Goal: Find specific page/section: Find specific page/section

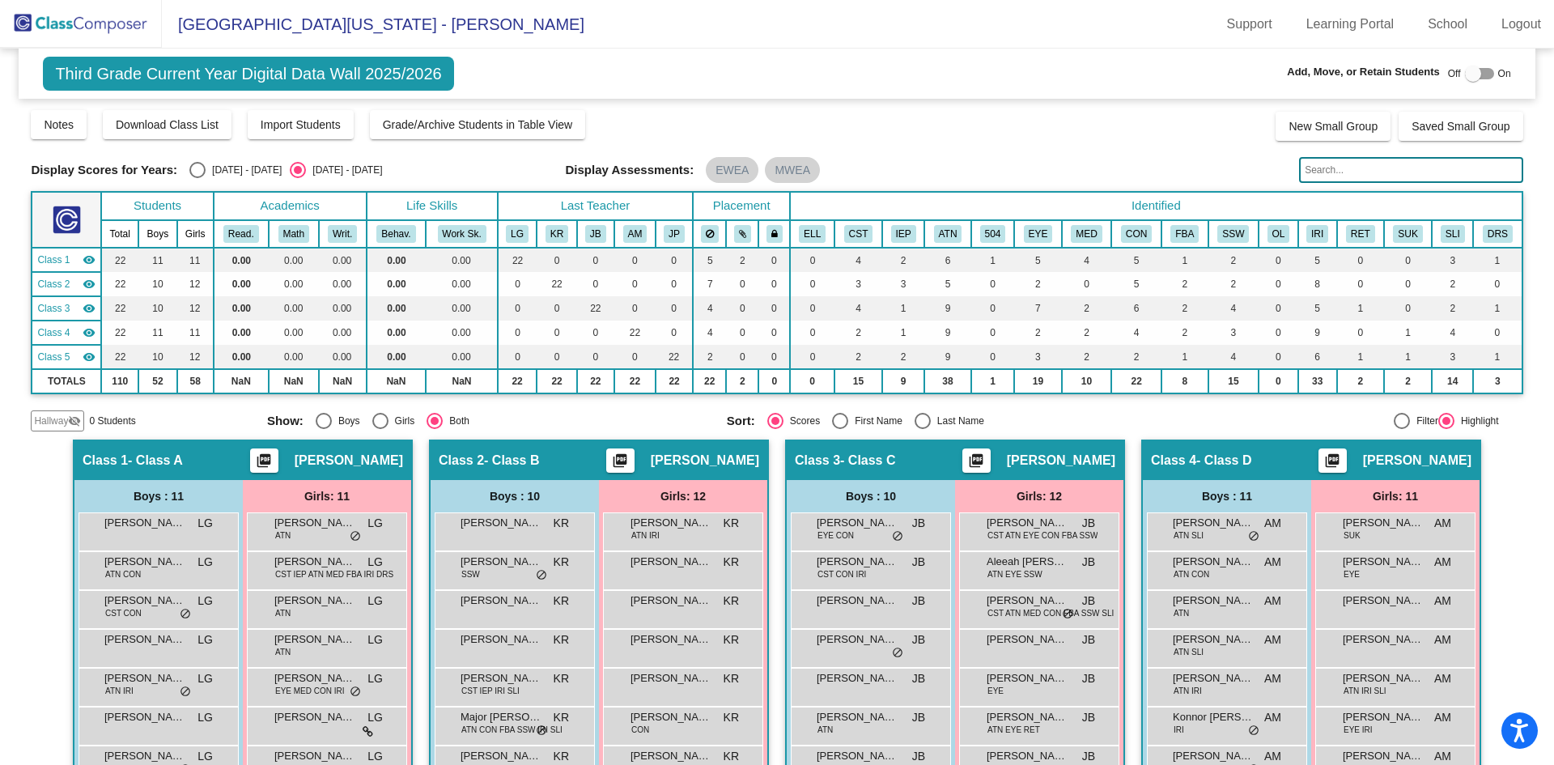
scroll to position [243, 0]
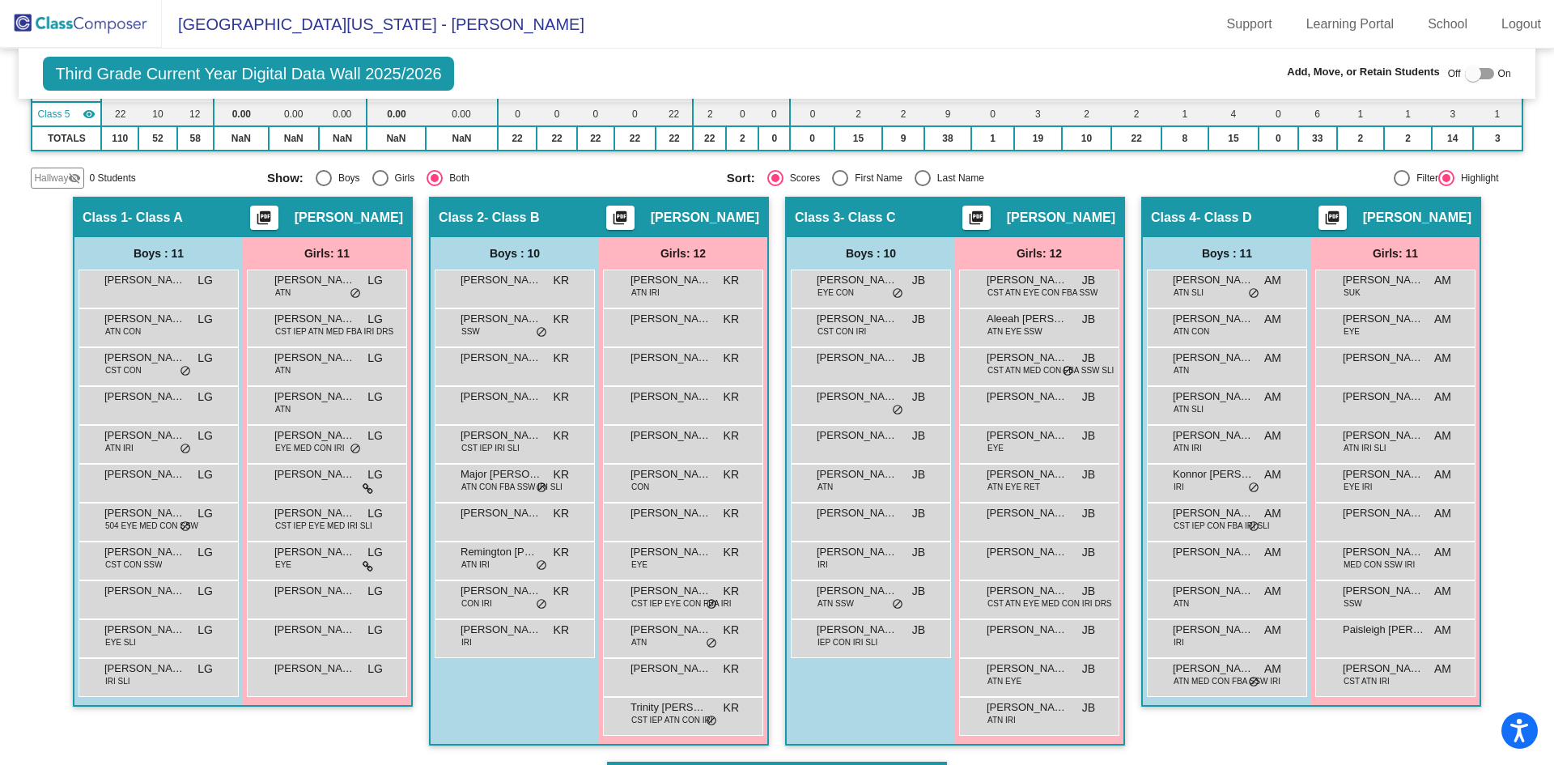
click at [116, 21] on img at bounding box center [81, 24] width 162 height 48
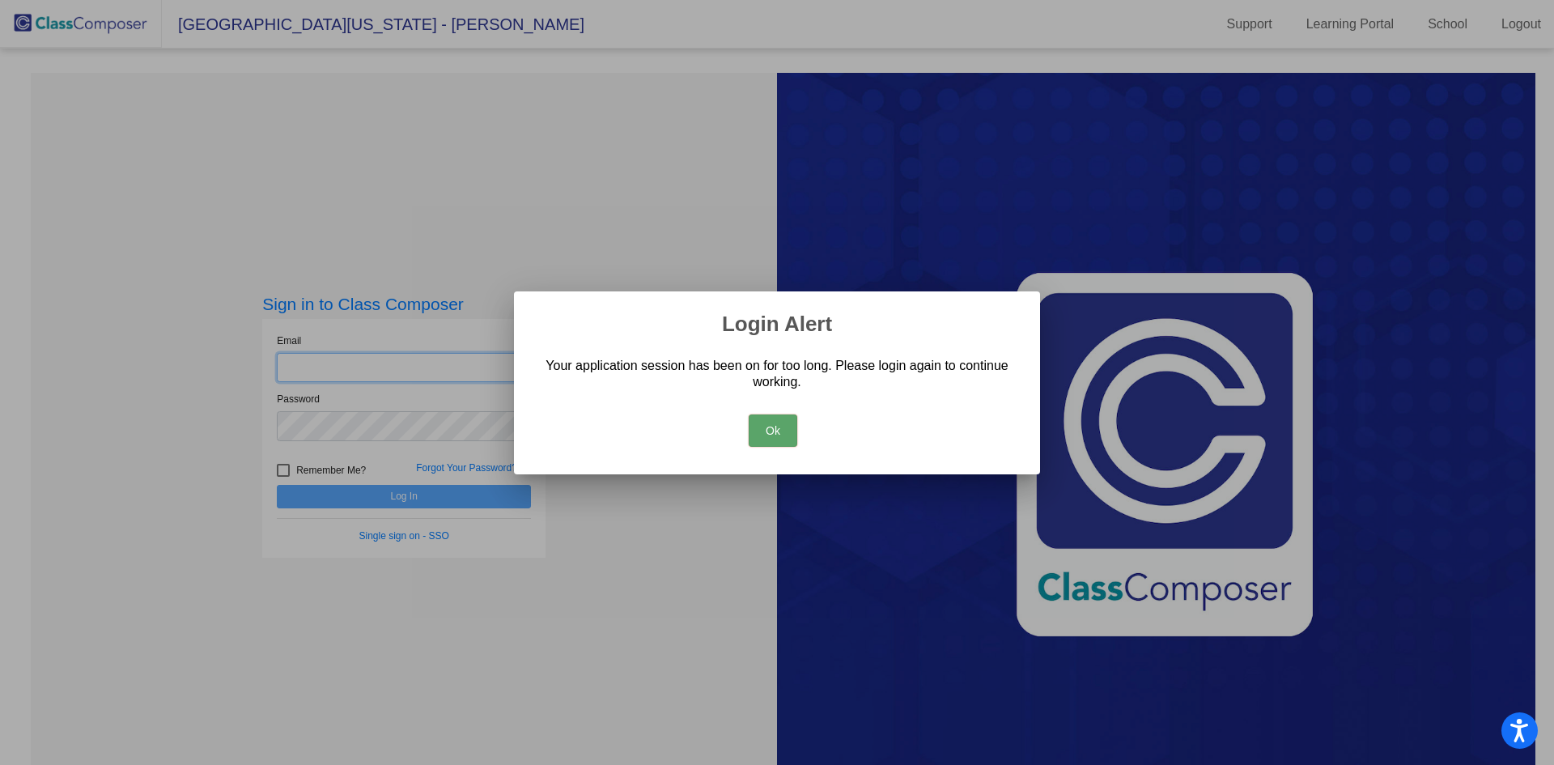
type input "[EMAIL_ADDRESS][PERSON_NAME][DOMAIN_NAME]"
click at [776, 432] on button "Ok" at bounding box center [773, 431] width 49 height 32
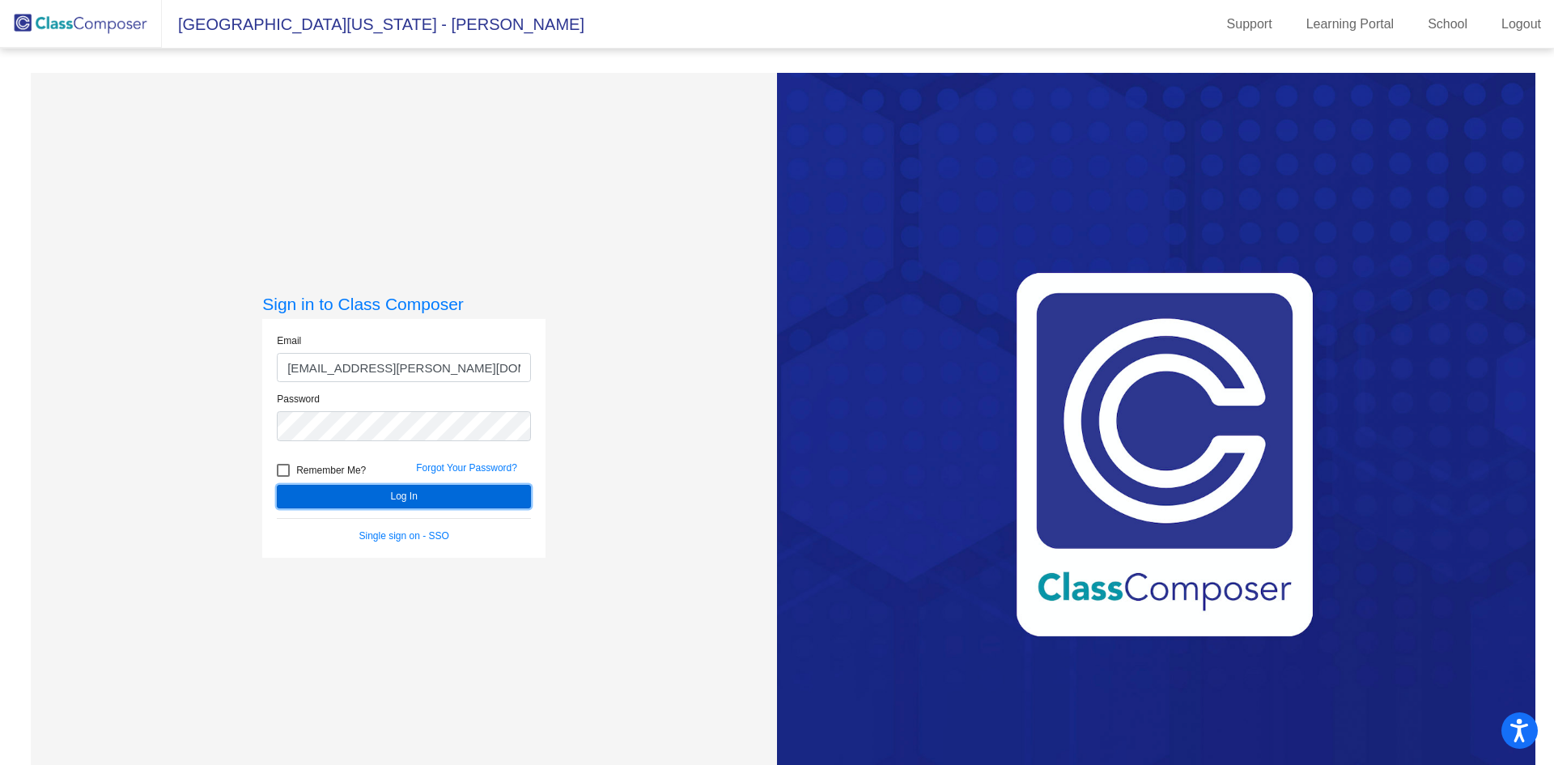
click at [394, 495] on button "Log In" at bounding box center [404, 496] width 254 height 23
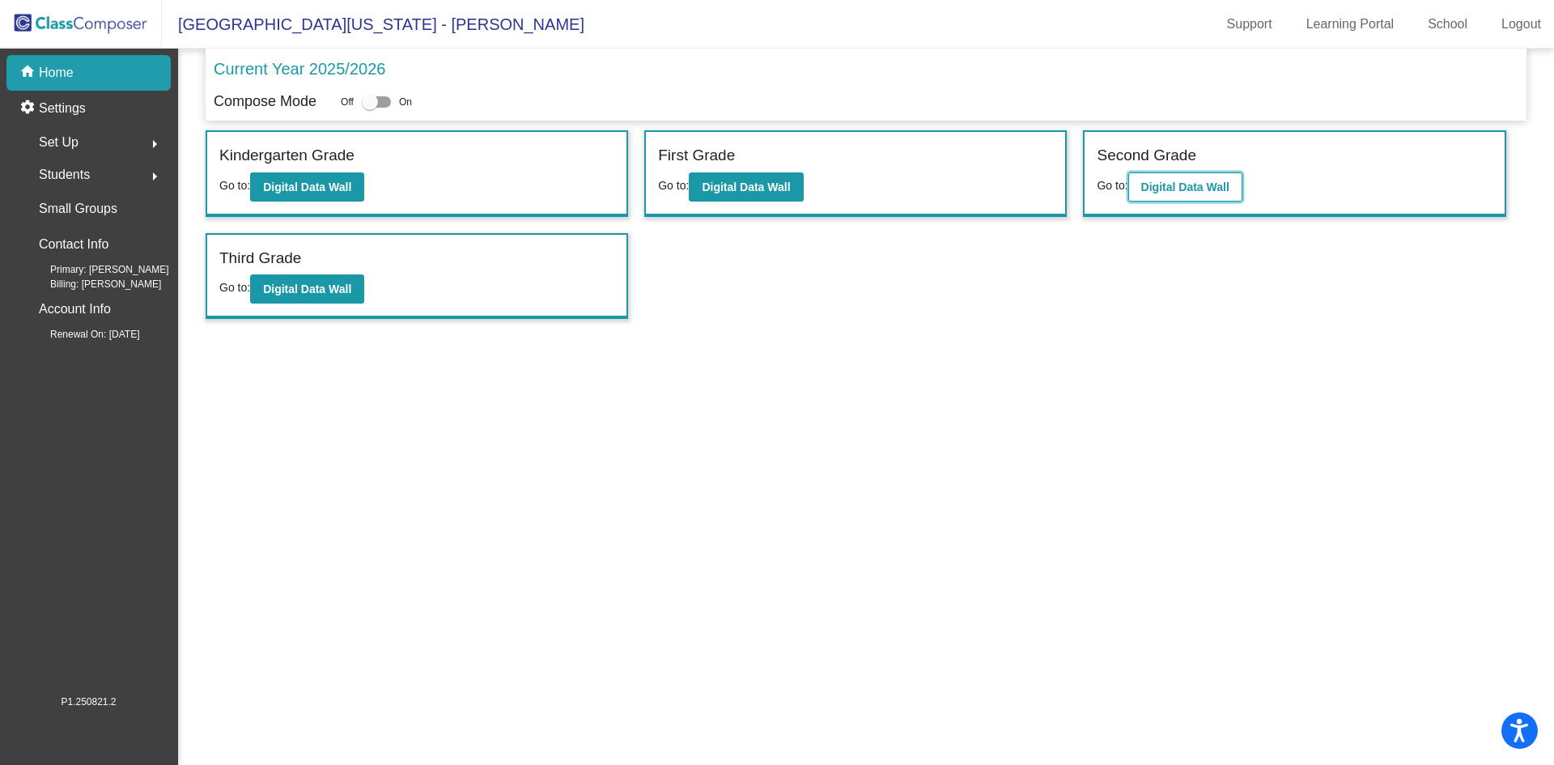
click at [1181, 189] on b "Digital Data Wall" at bounding box center [1186, 187] width 88 height 13
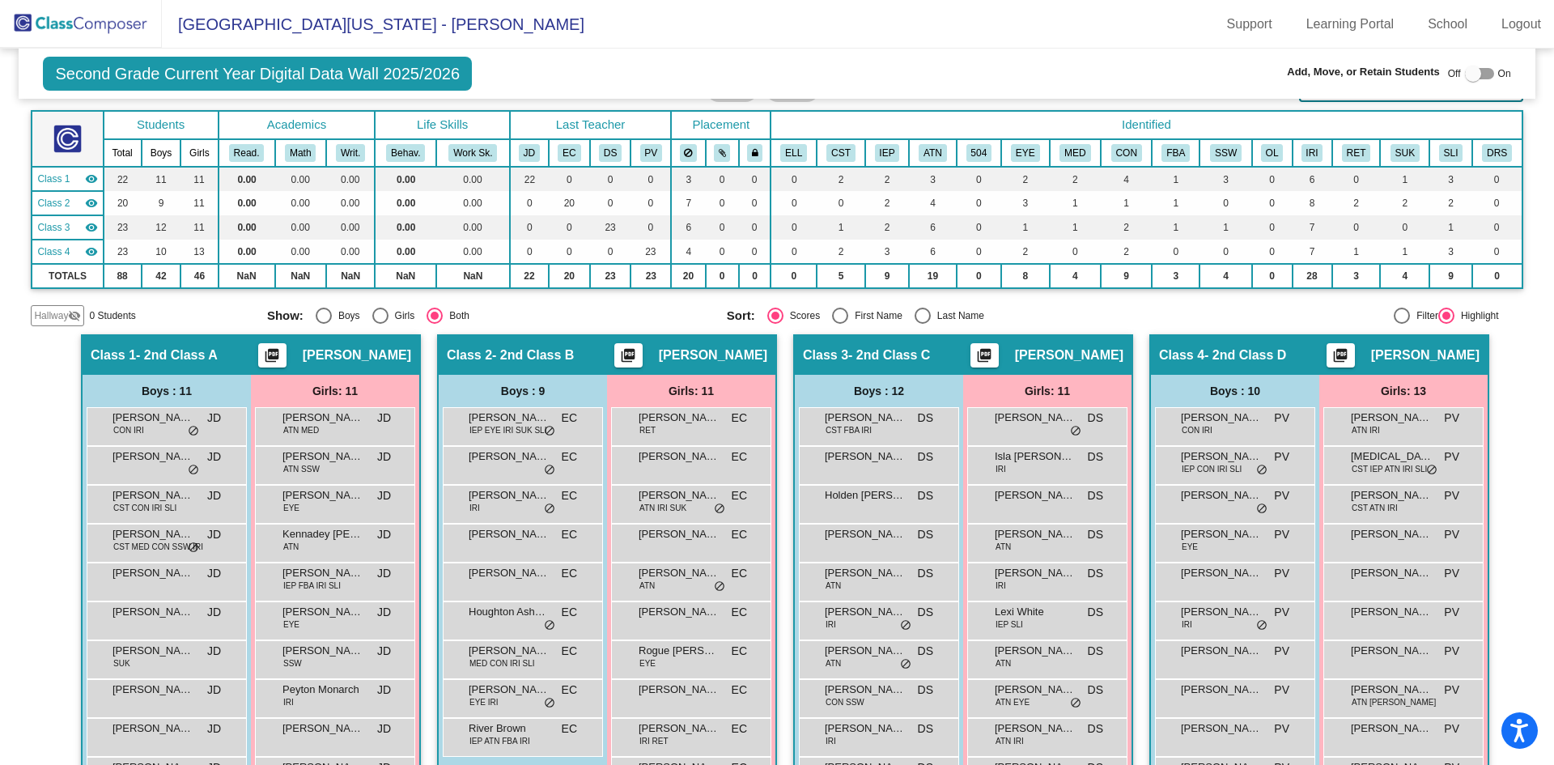
scroll to position [162, 0]
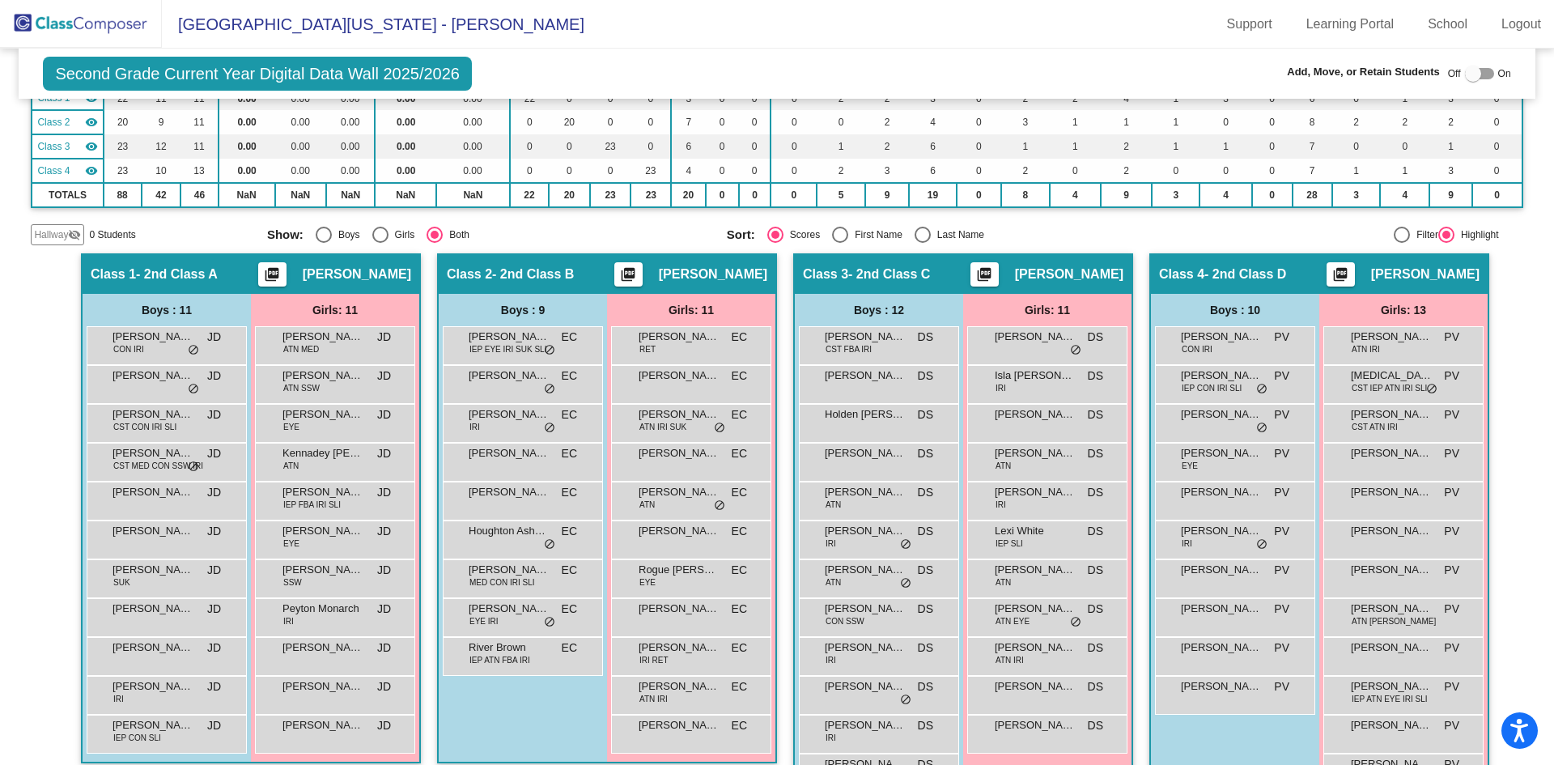
click at [103, 19] on img at bounding box center [81, 24] width 162 height 48
